Goal: Task Accomplishment & Management: Use online tool/utility

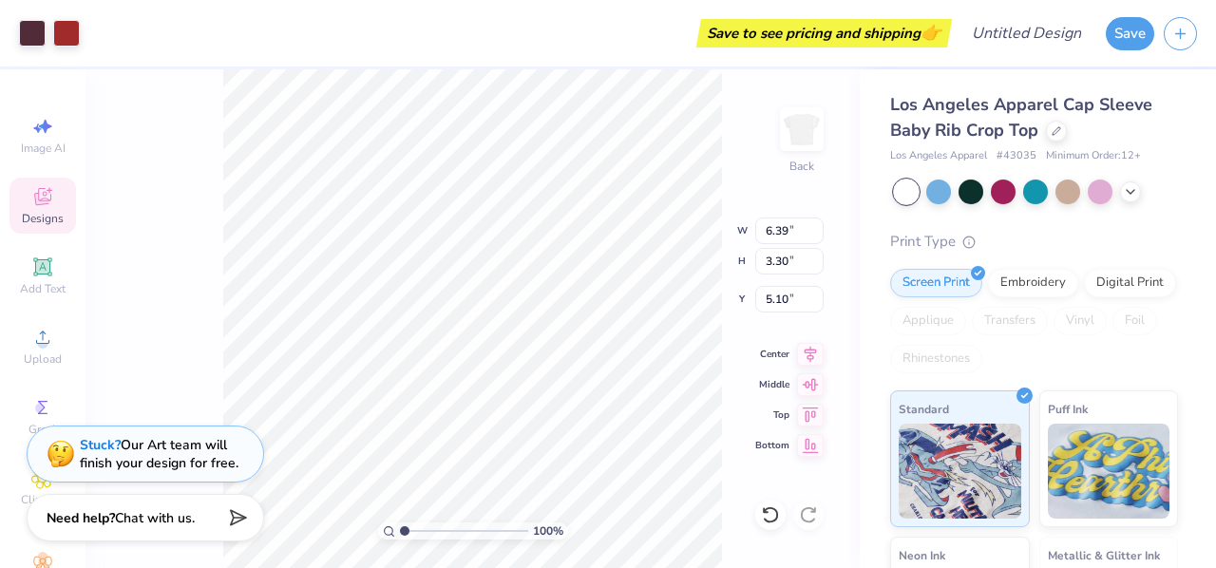
type input "5.10"
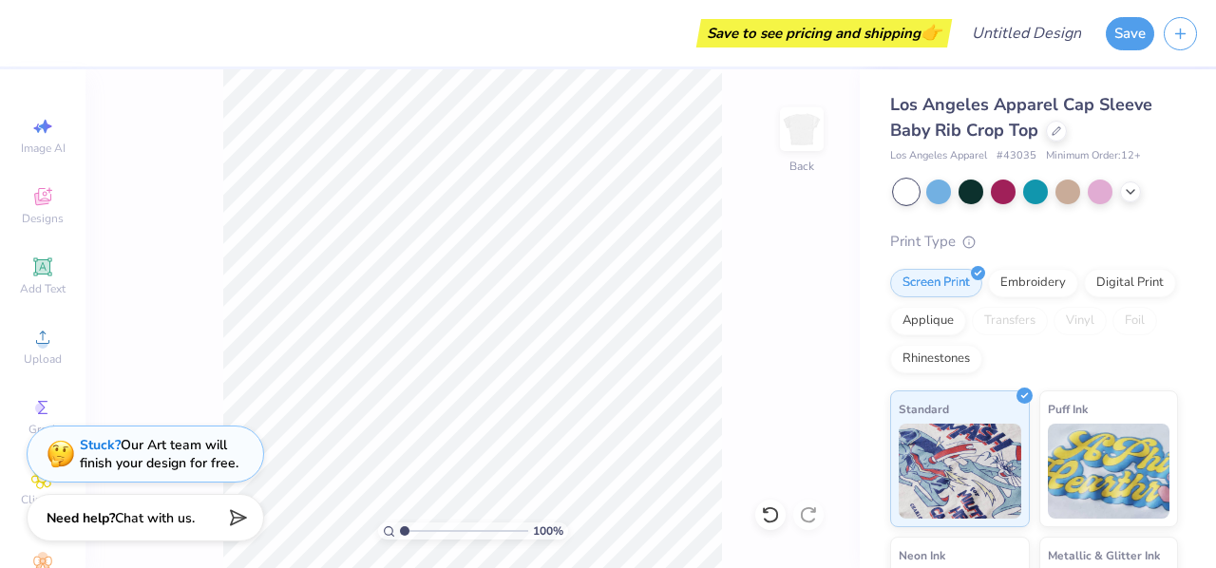
click at [785, 392] on div "100 % Back" at bounding box center [473, 318] width 774 height 499
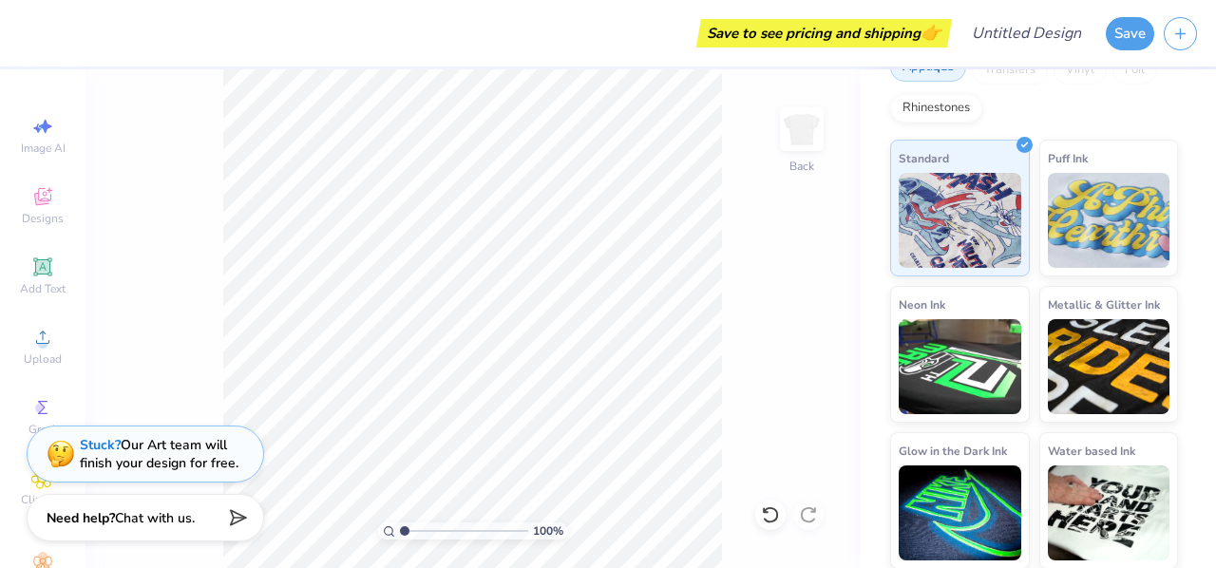
click at [1019, 331] on div "Neon Ink" at bounding box center [960, 354] width 140 height 137
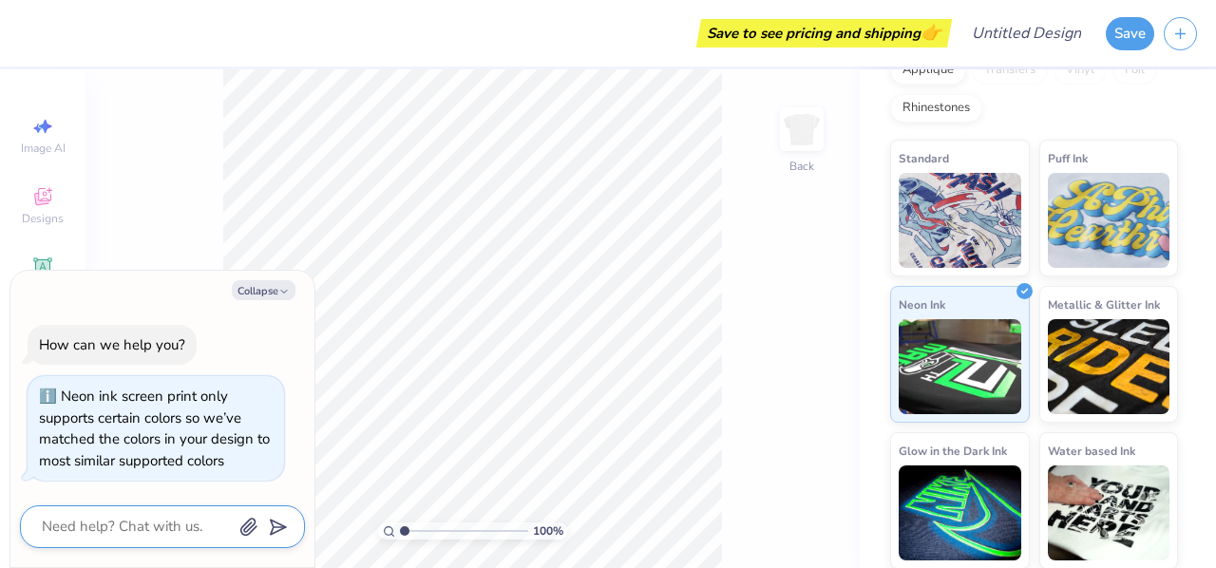
click at [174, 523] on textarea at bounding box center [136, 527] width 193 height 26
click at [277, 285] on button "Collapse" at bounding box center [264, 290] width 64 height 20
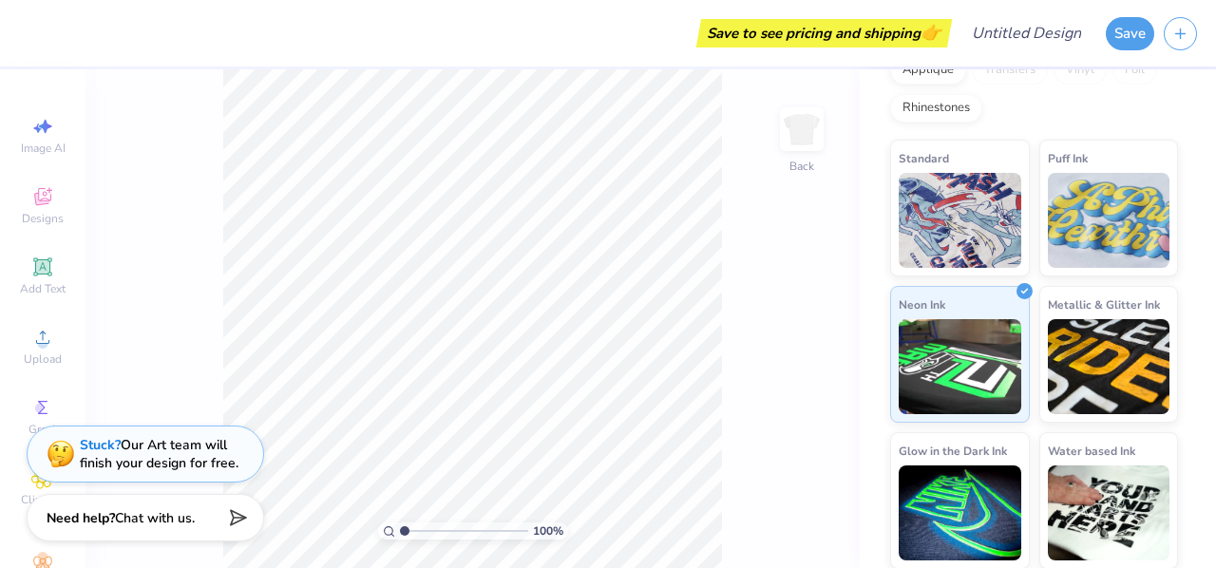
click at [911, 29] on div "Save to see pricing and shipping 👉" at bounding box center [824, 33] width 246 height 29
click at [1142, 37] on button "Save" at bounding box center [1130, 30] width 48 height 33
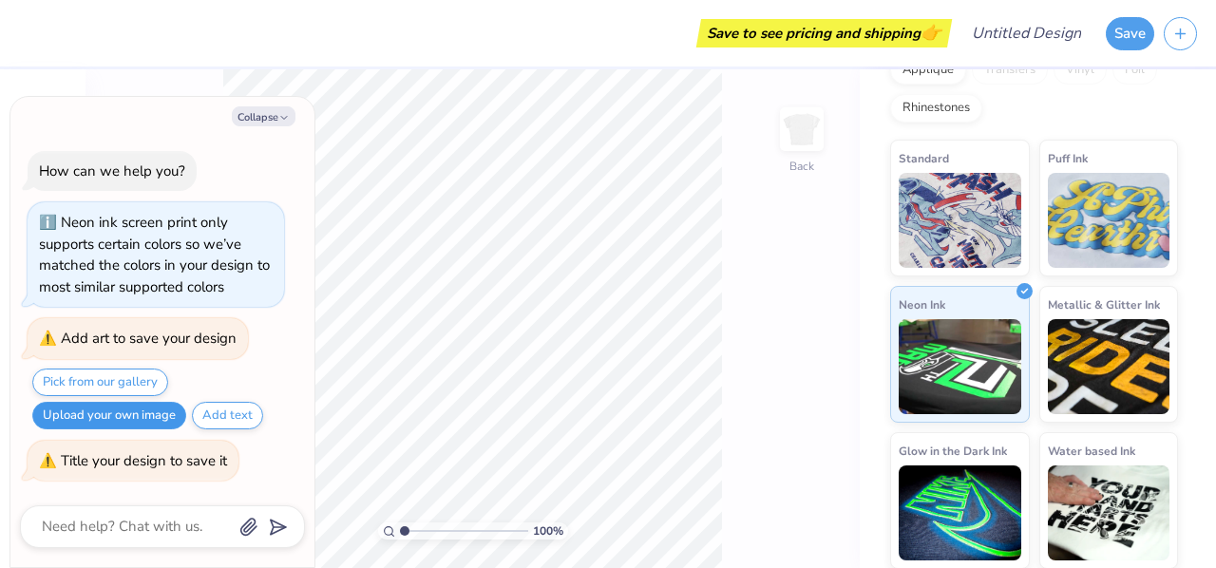
click at [119, 409] on button "Upload your own image" at bounding box center [109, 416] width 154 height 28
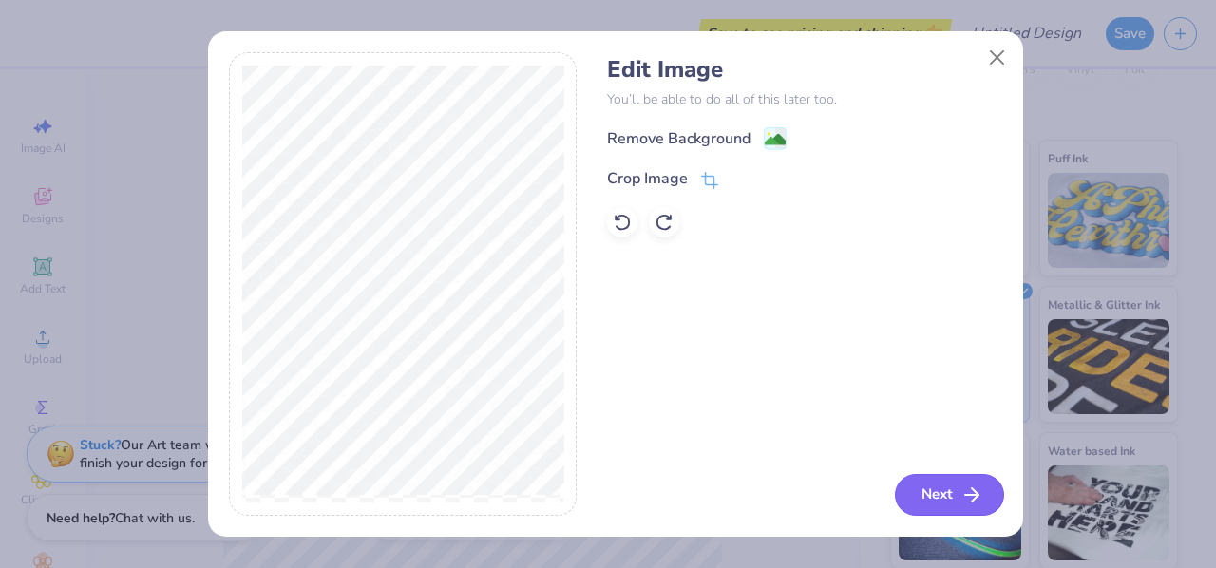
click at [932, 485] on button "Next" at bounding box center [949, 495] width 109 height 42
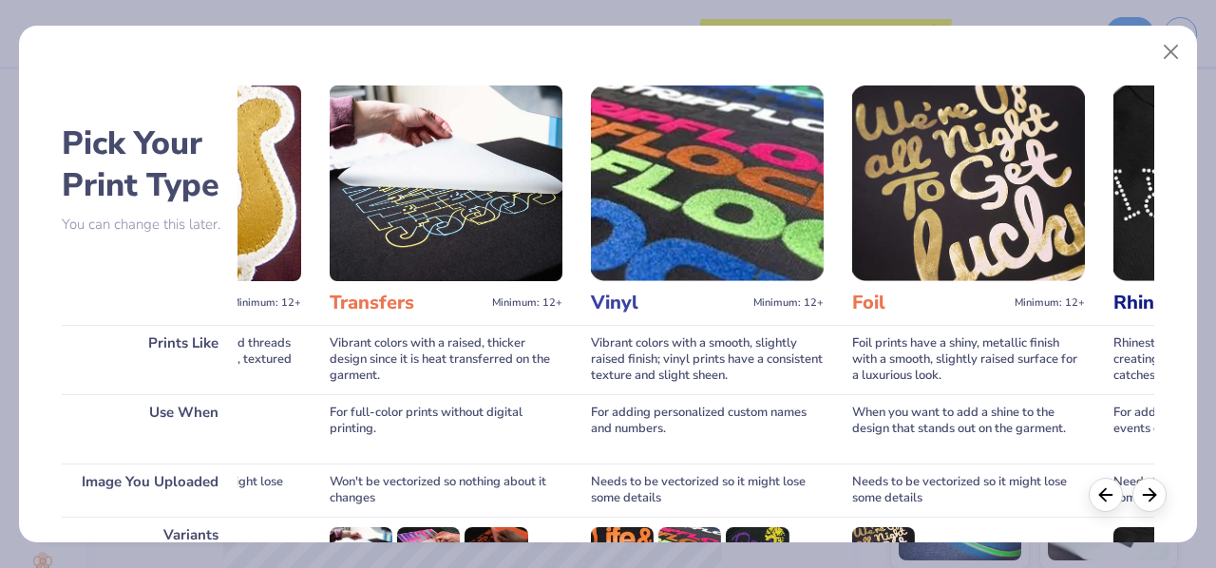
scroll to position [0, 1201]
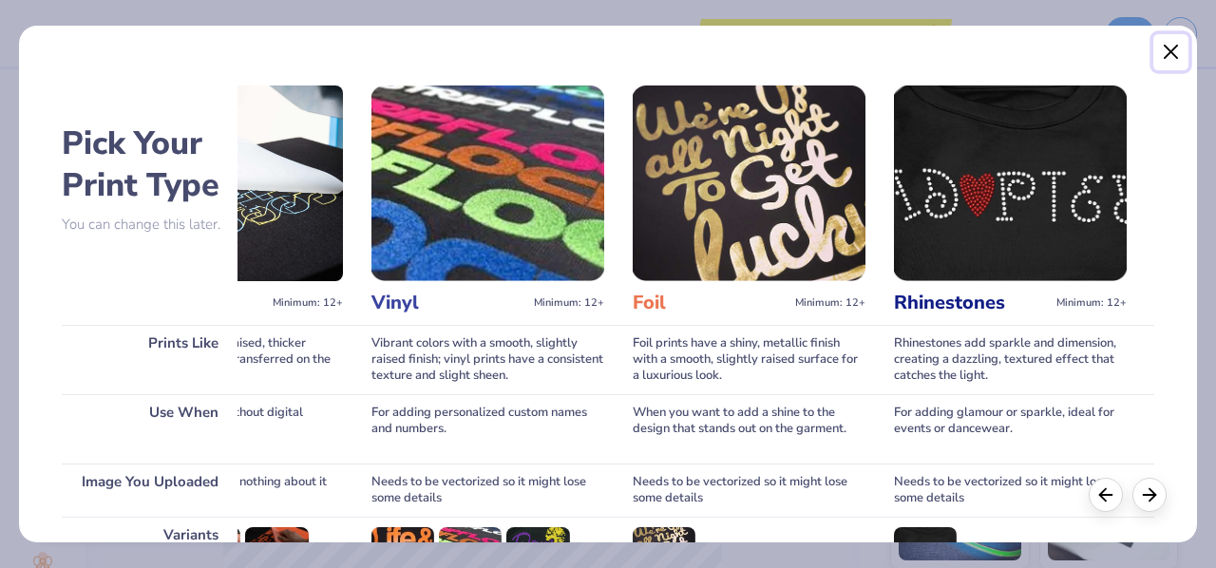
click at [1164, 41] on button "Close" at bounding box center [1171, 52] width 36 height 36
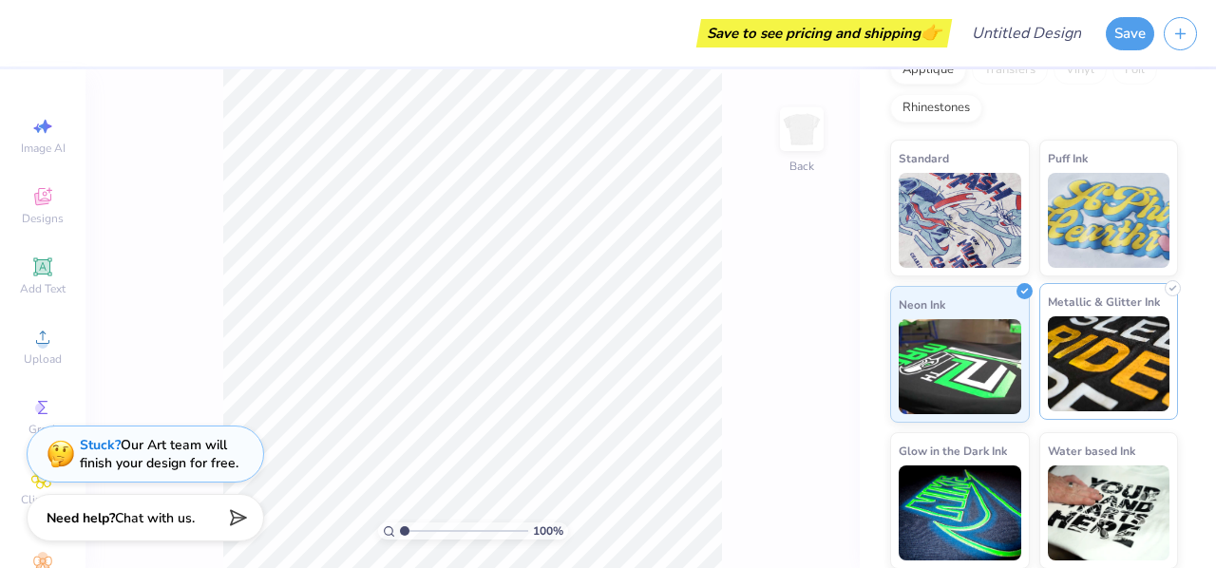
click at [1099, 373] on img at bounding box center [1109, 363] width 123 height 95
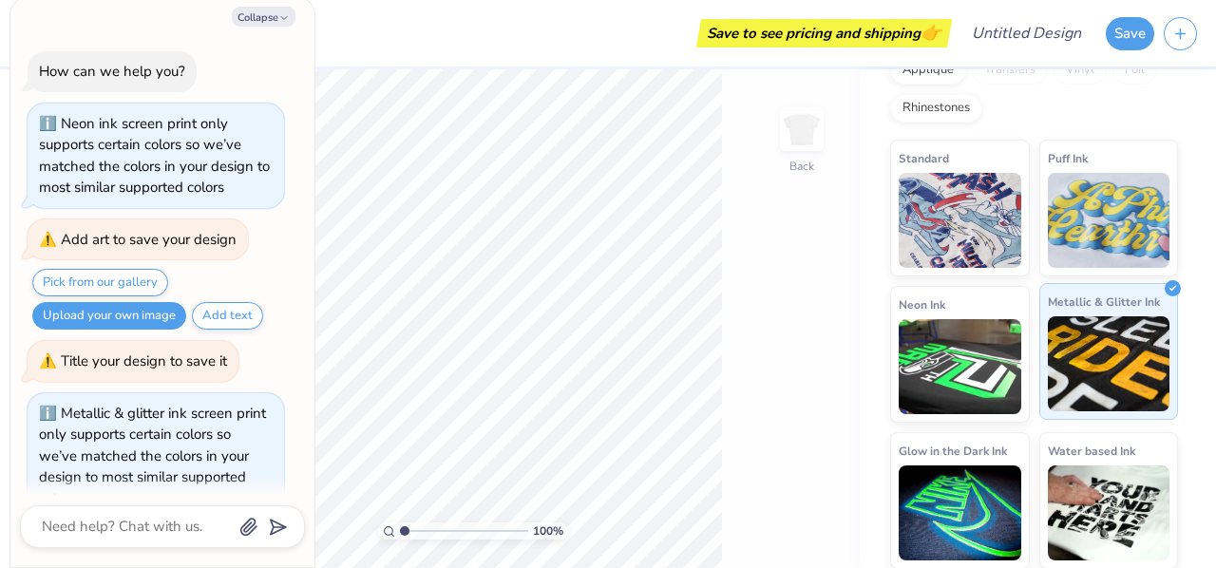
scroll to position [36, 0]
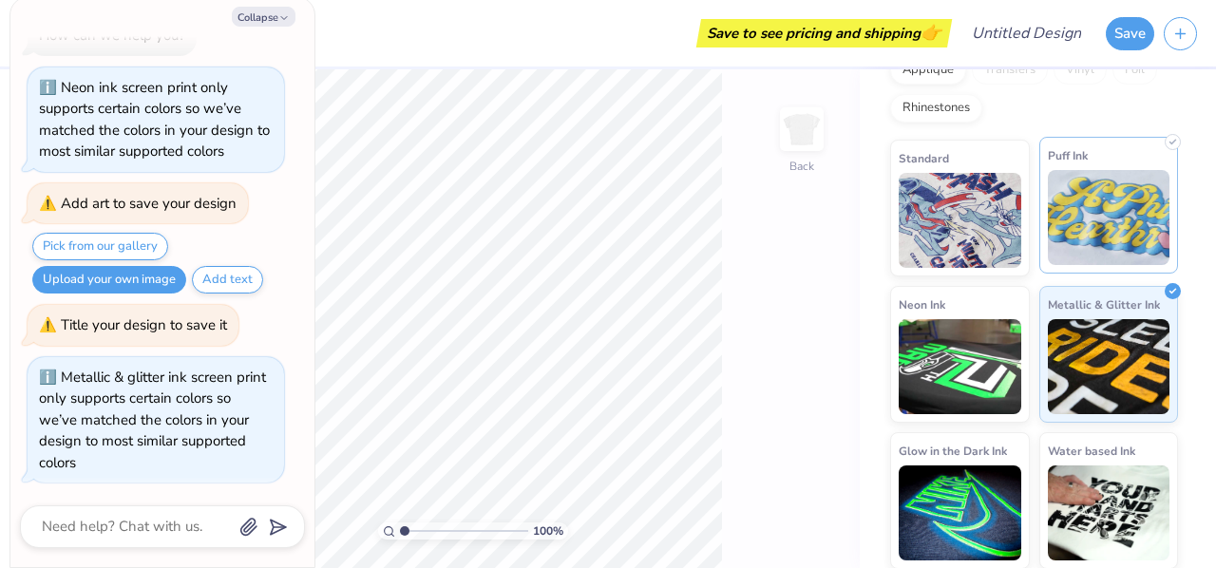
click at [1048, 176] on img at bounding box center [1109, 217] width 123 height 95
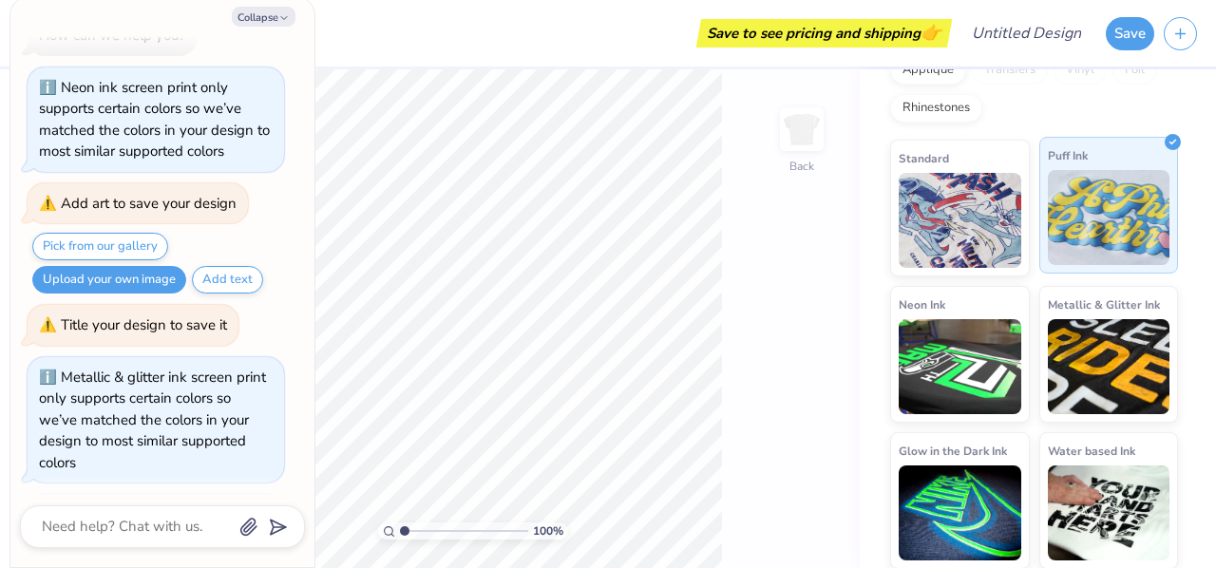
scroll to position [152, 0]
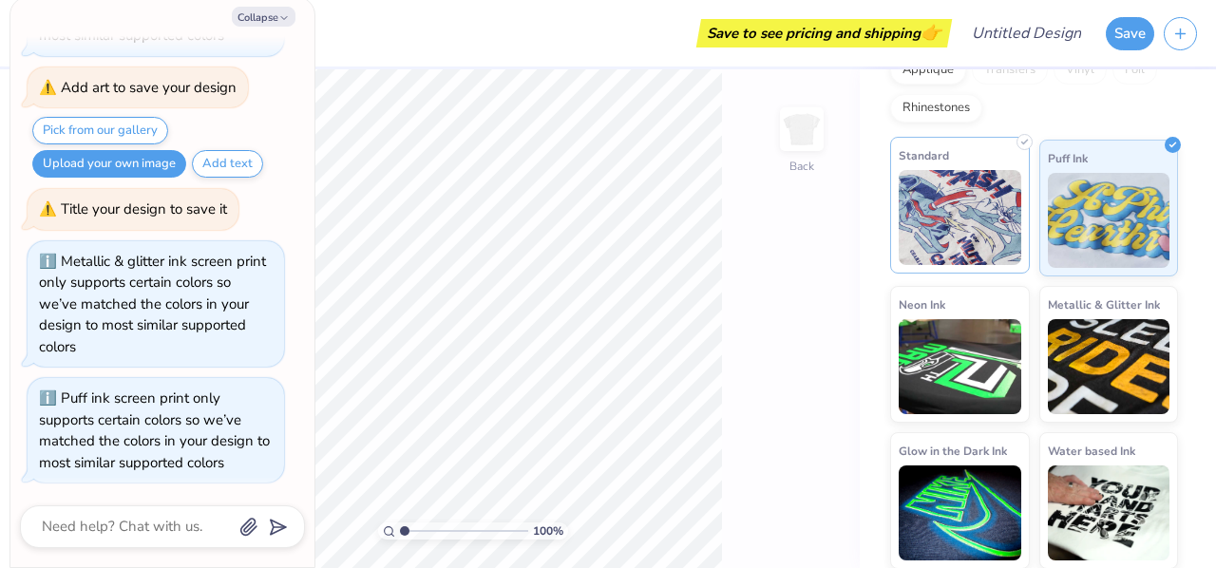
click at [956, 183] on img at bounding box center [960, 217] width 123 height 95
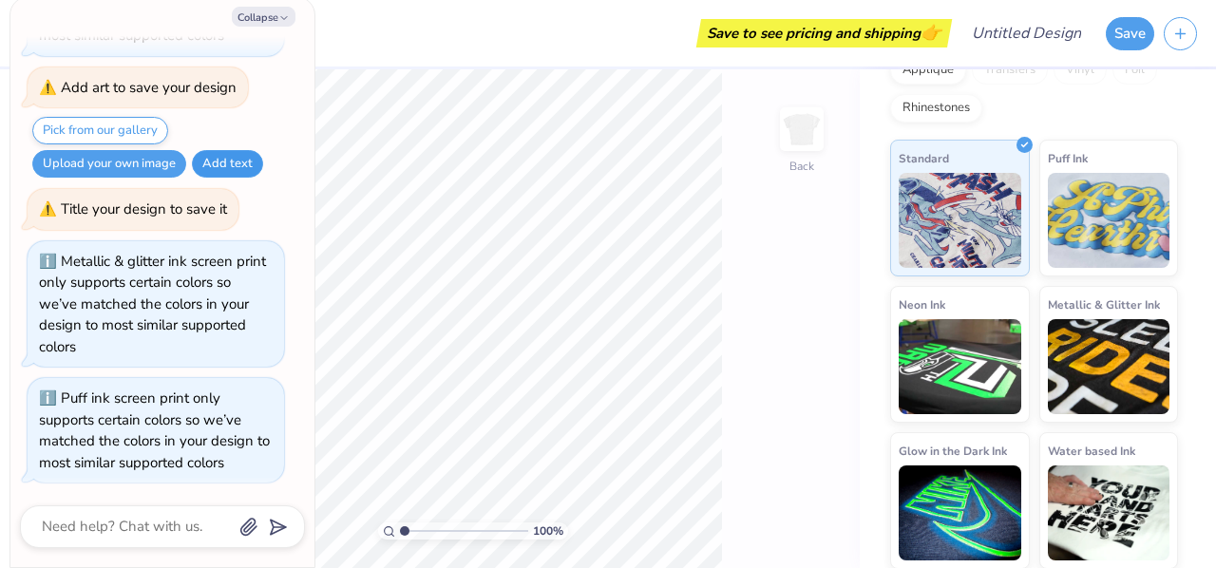
click at [235, 161] on button "Add text" at bounding box center [227, 164] width 71 height 28
type textarea "x"
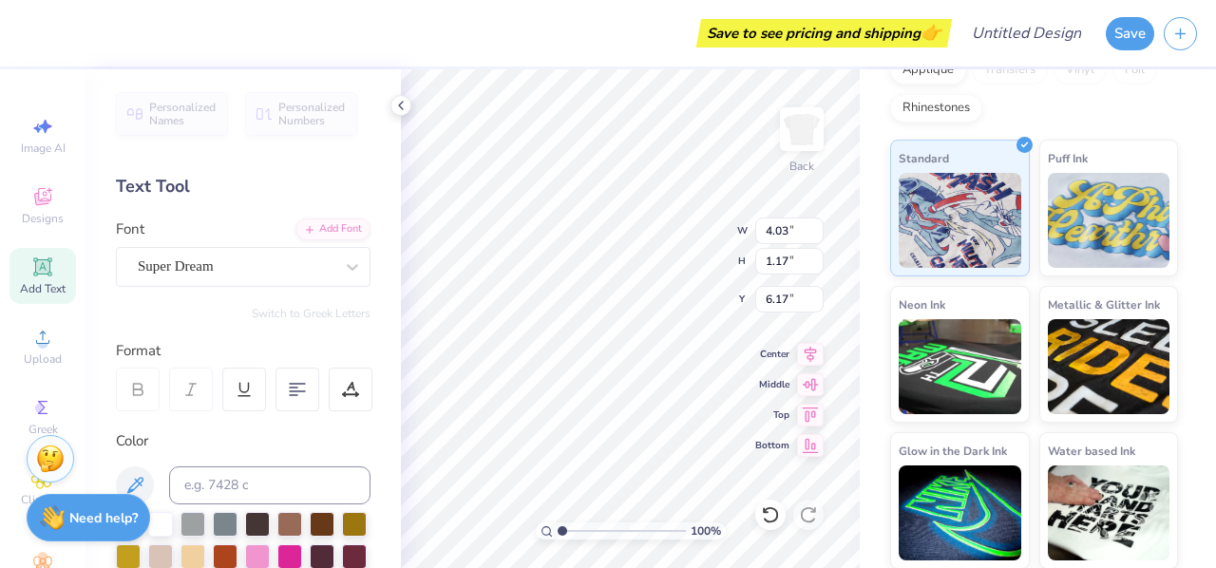
scroll to position [15, 2]
type textarea "yolo"
click at [270, 553] on div at bounding box center [257, 554] width 25 height 25
type input "3.00"
click at [1123, 36] on button "Save" at bounding box center [1130, 30] width 48 height 33
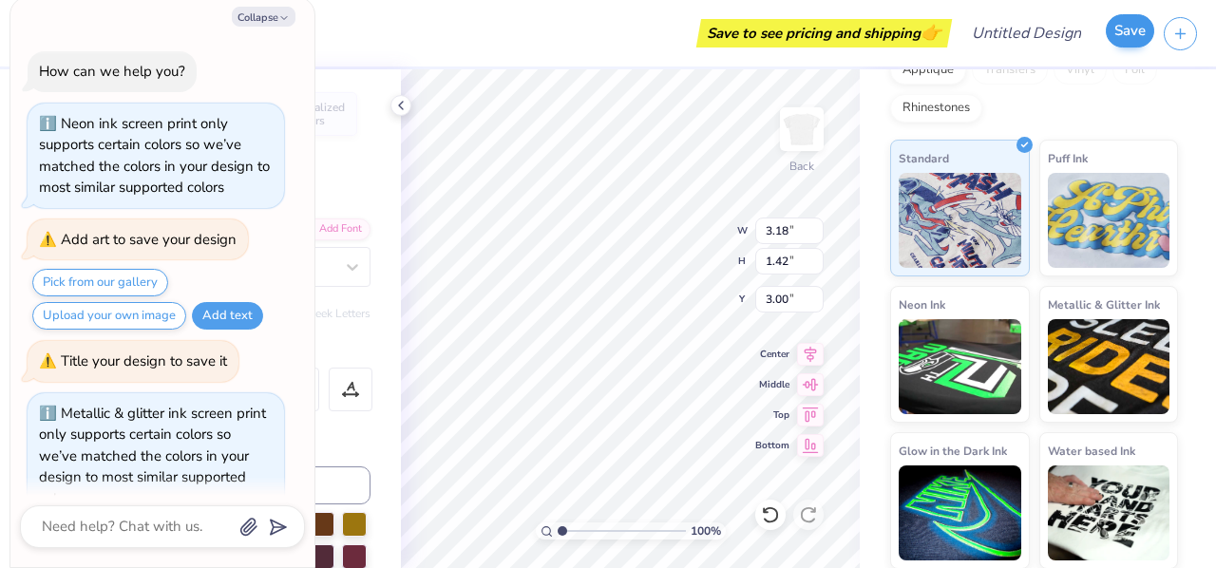
scroll to position [203, 0]
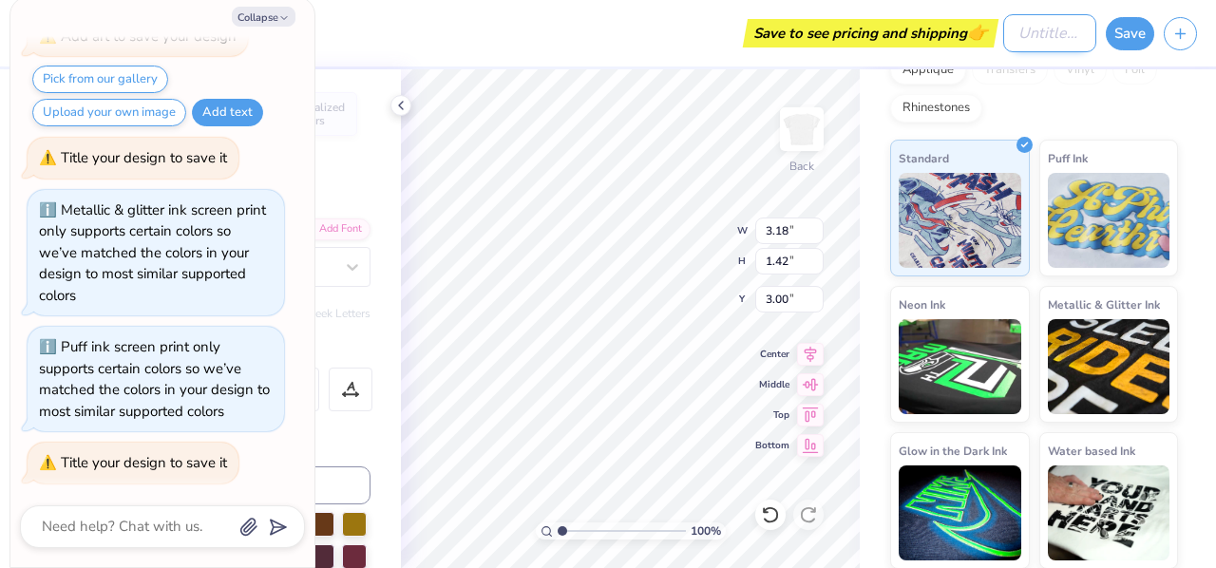
type textarea "x"
click at [1013, 39] on input "Design Title" at bounding box center [1049, 33] width 93 height 38
type input "y"
type textarea "x"
type input "yo"
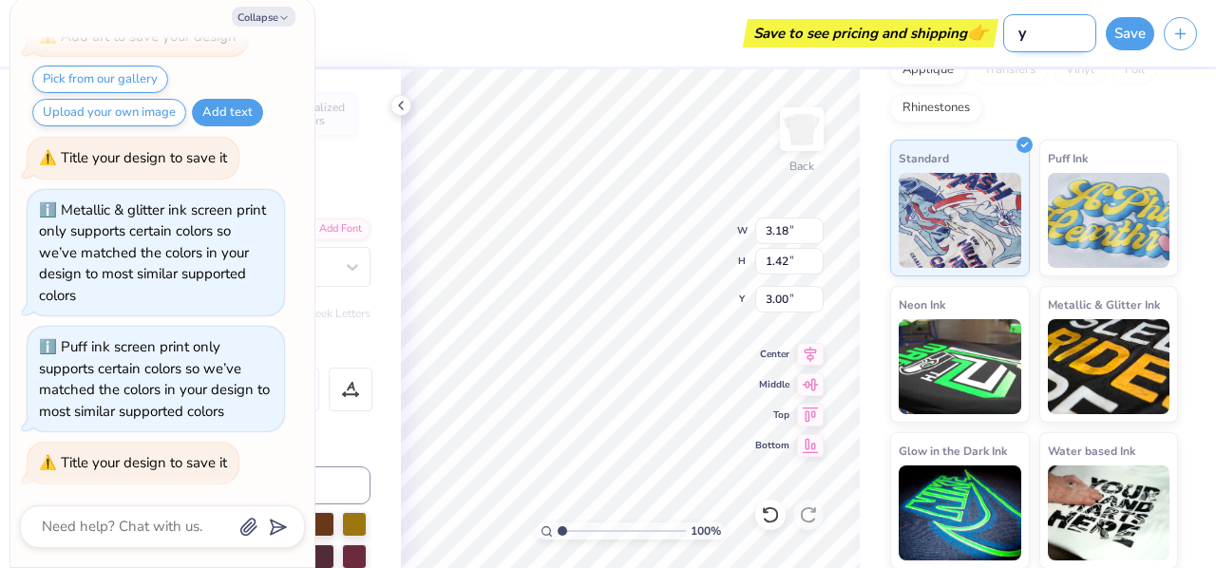
type textarea "x"
type input "yol"
type textarea "x"
type input "yolo"
type textarea "x"
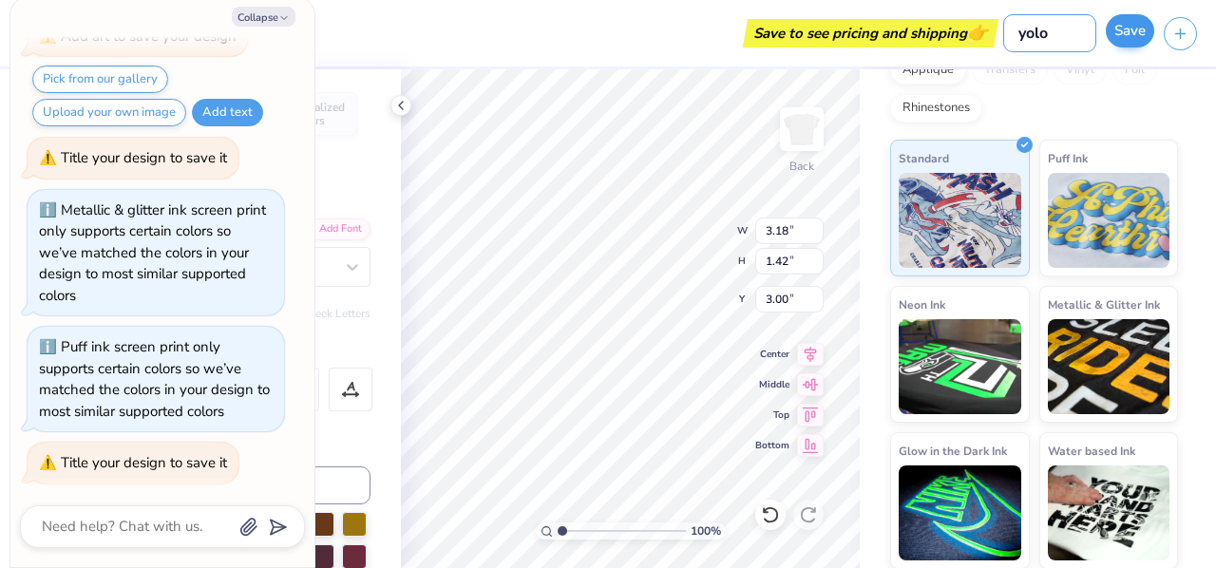
type input "yolo"
click at [1138, 35] on button "Save" at bounding box center [1130, 30] width 48 height 33
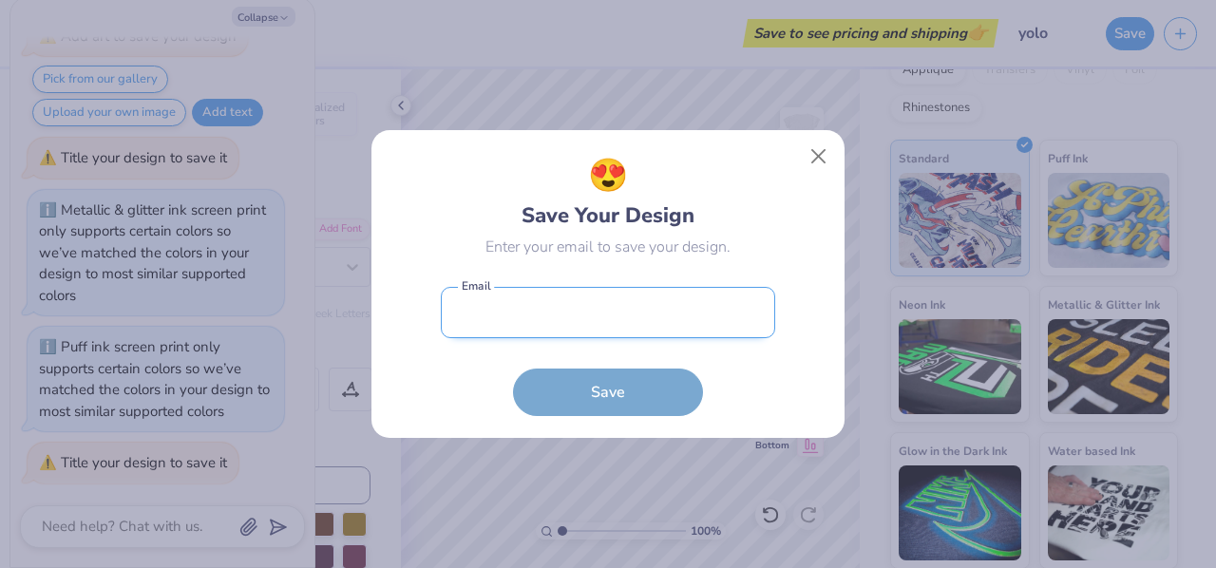
click at [625, 318] on input "email" at bounding box center [608, 313] width 334 height 52
type input "[EMAIL_ADDRESS][DOMAIN_NAME]"
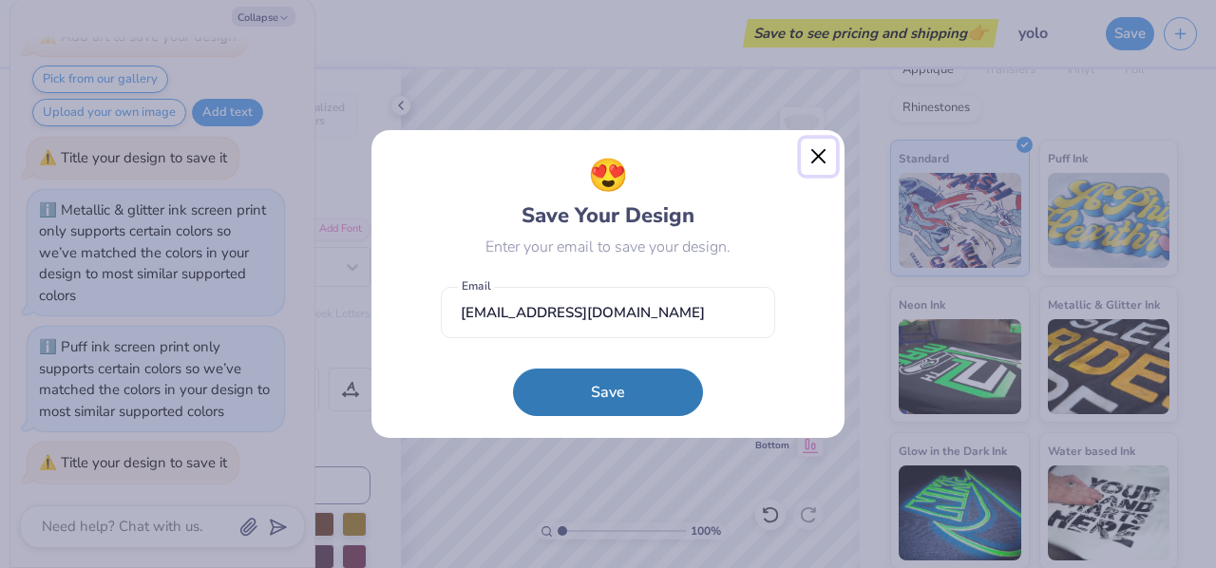
click at [812, 156] on button "Close" at bounding box center [819, 157] width 36 height 36
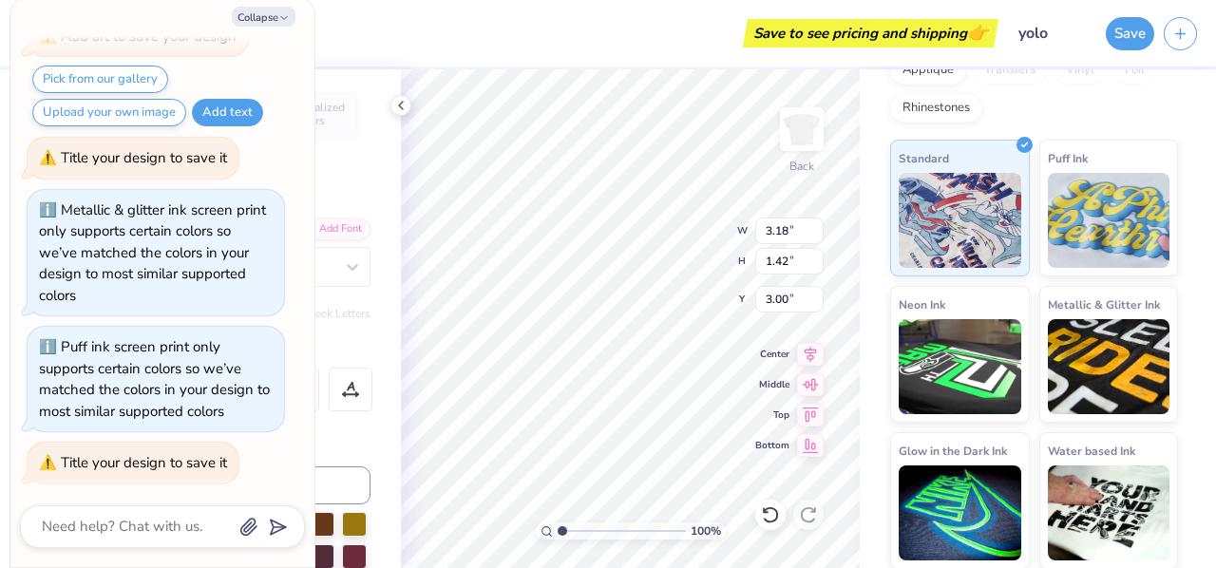
scroll to position [0, 0]
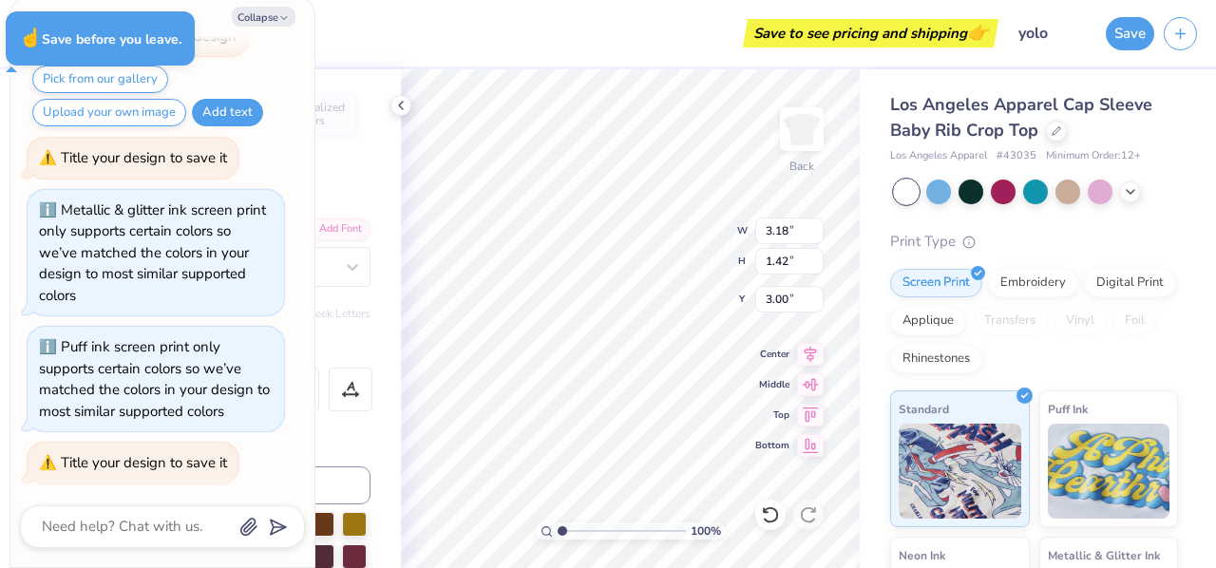
type textarea "x"
